Goal: Task Accomplishment & Management: Use online tool/utility

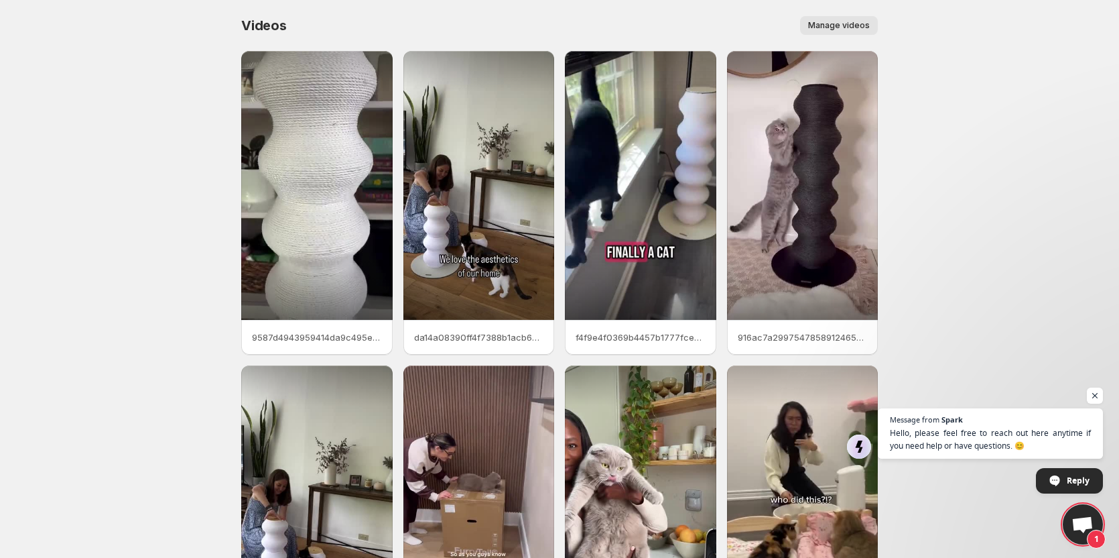
click at [834, 15] on div "Videos. This page is ready Videos Manage videos More actions Manage videos" at bounding box center [559, 25] width 637 height 51
click at [837, 17] on button "Manage videos" at bounding box center [839, 25] width 78 height 19
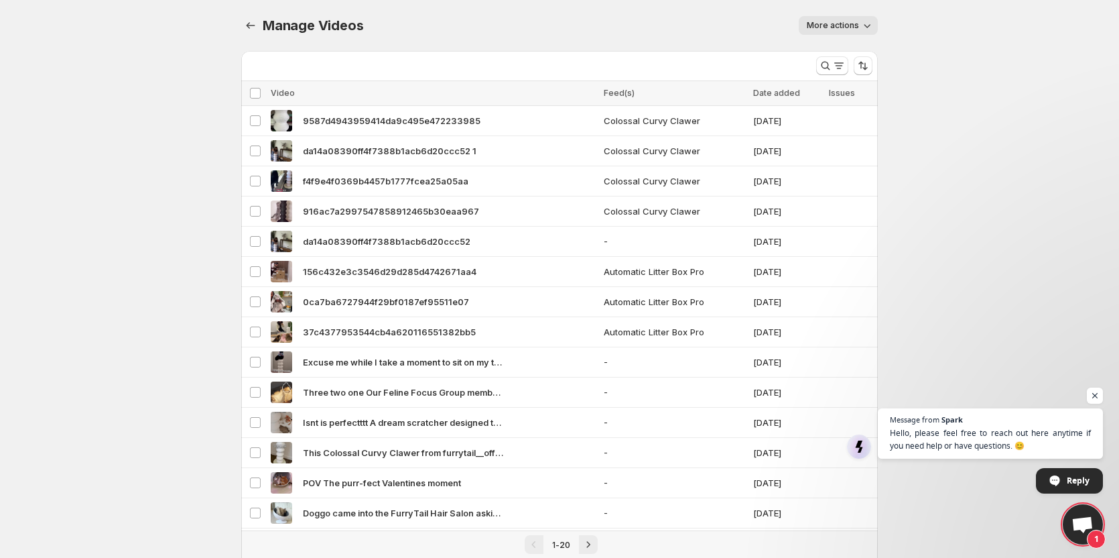
click at [837, 31] on button "More actions" at bounding box center [838, 25] width 79 height 19
click at [866, 24] on icon "button" at bounding box center [867, 25] width 13 height 13
click at [867, 24] on icon "button" at bounding box center [867, 25] width 13 height 13
click at [959, 17] on body "Home Feeds Videos Subscription Settings Manage Videos. This page is ready Manag…" at bounding box center [559, 279] width 1119 height 558
click at [865, 33] on button "More actions" at bounding box center [838, 25] width 79 height 19
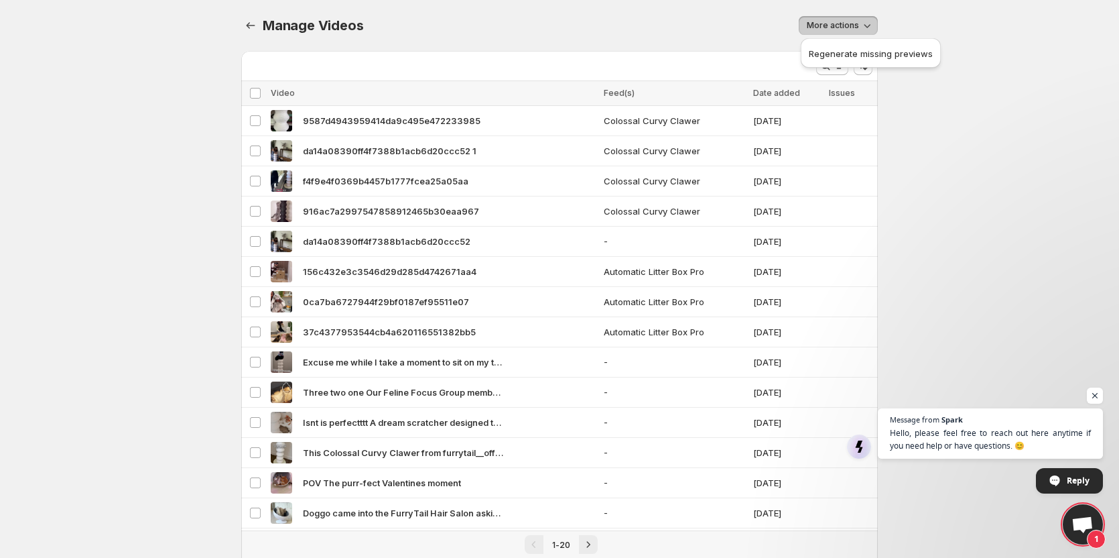
click at [948, 94] on body "Home Feeds Videos Subscription Settings Manage Videos. This page is ready Manag…" at bounding box center [559, 279] width 1119 height 558
click at [1097, 392] on span "Open chat" at bounding box center [1095, 395] width 17 height 17
